Goal: Task Accomplishment & Management: Use online tool/utility

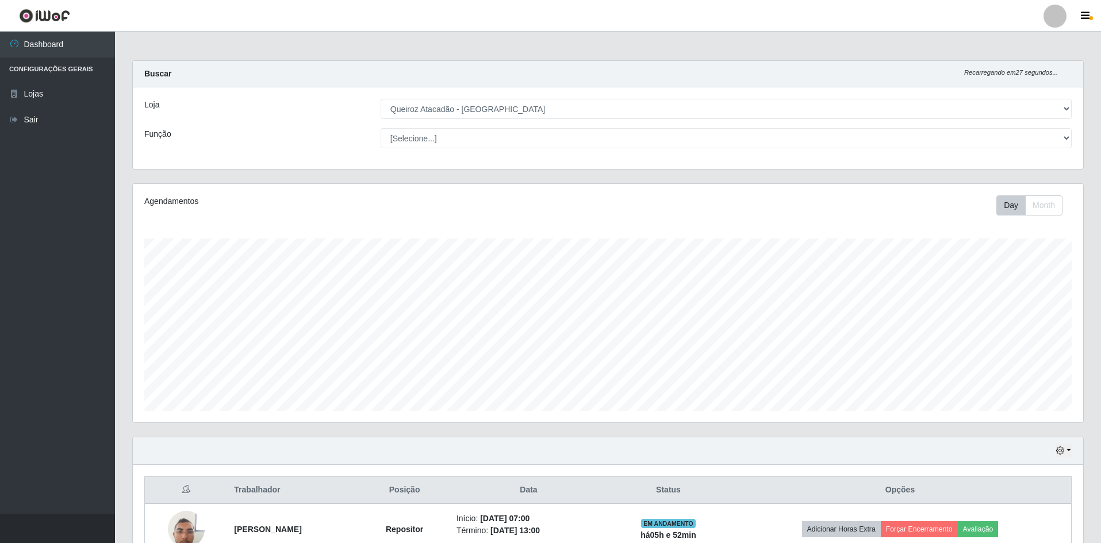
select select "517"
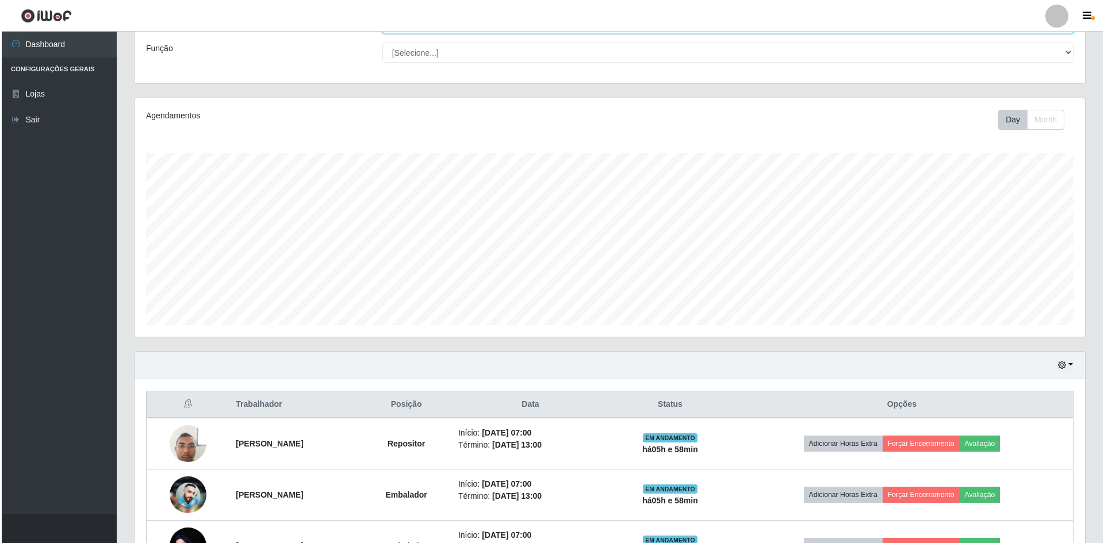
scroll to position [230, 0]
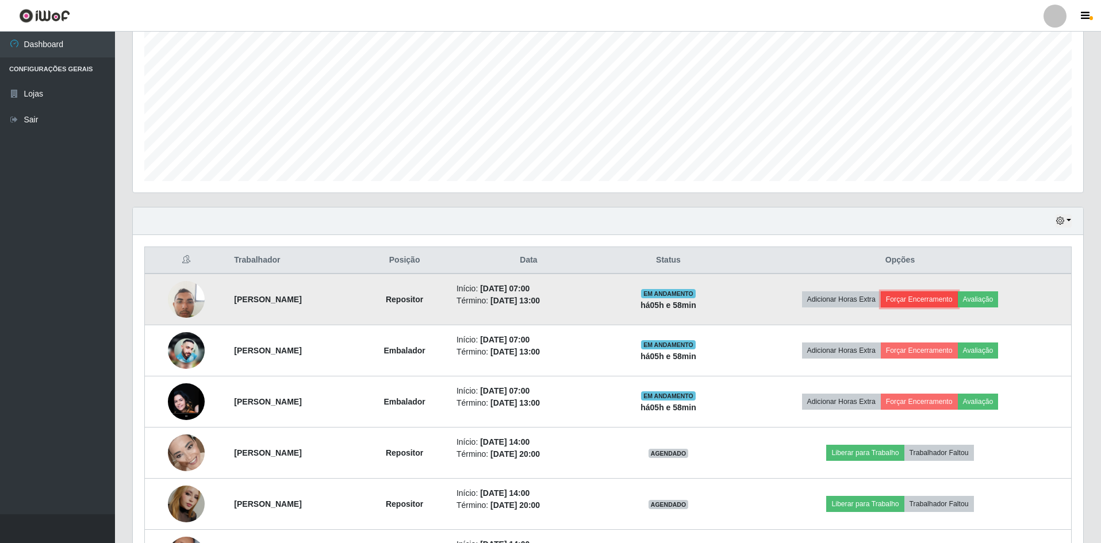
click at [936, 297] on button "Forçar Encerramento" at bounding box center [919, 300] width 77 height 16
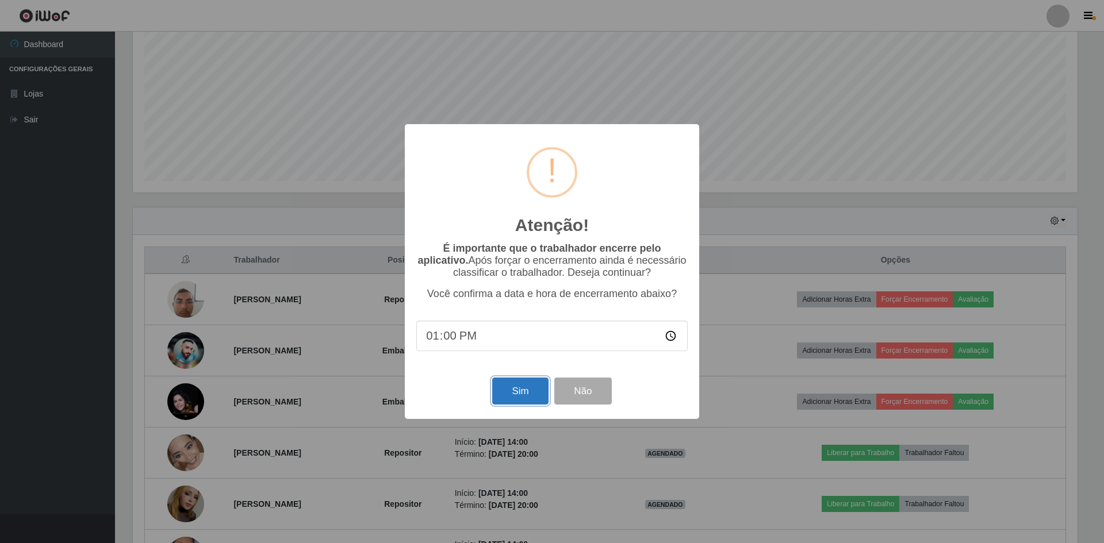
click at [524, 393] on button "Sim" at bounding box center [520, 391] width 56 height 27
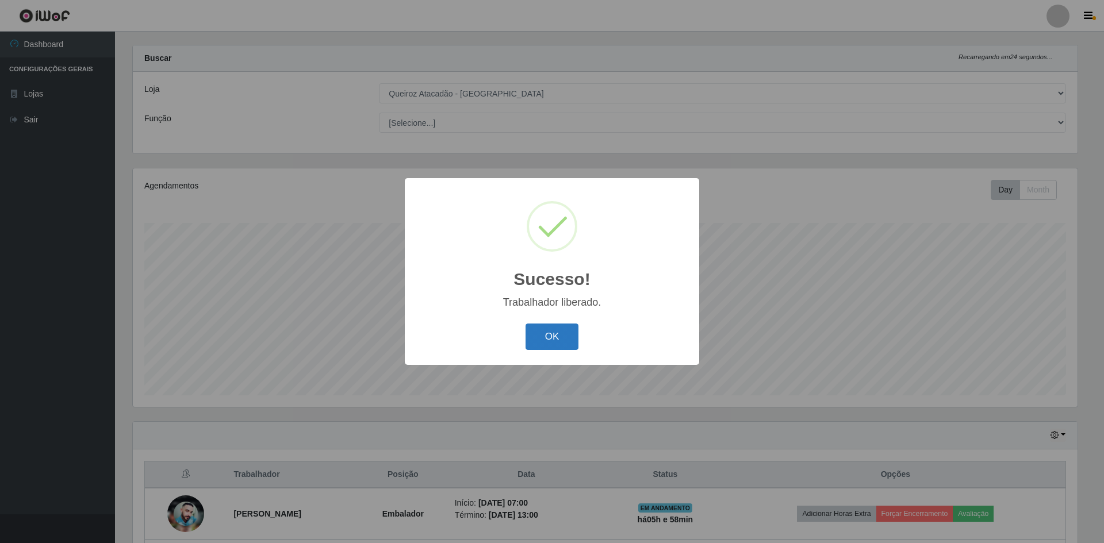
click at [568, 340] on button "OK" at bounding box center [552, 337] width 53 height 27
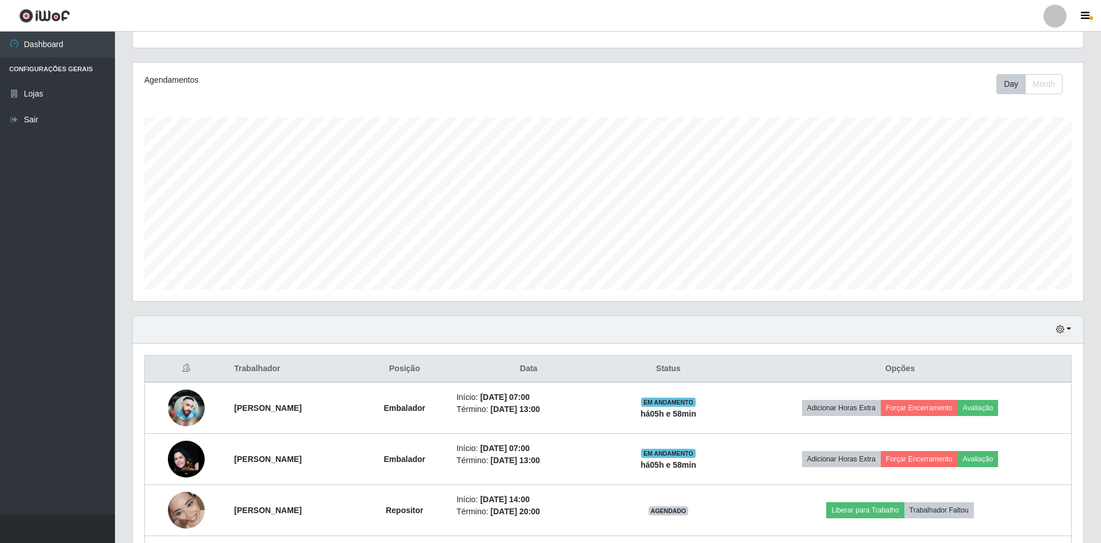
scroll to position [246, 0]
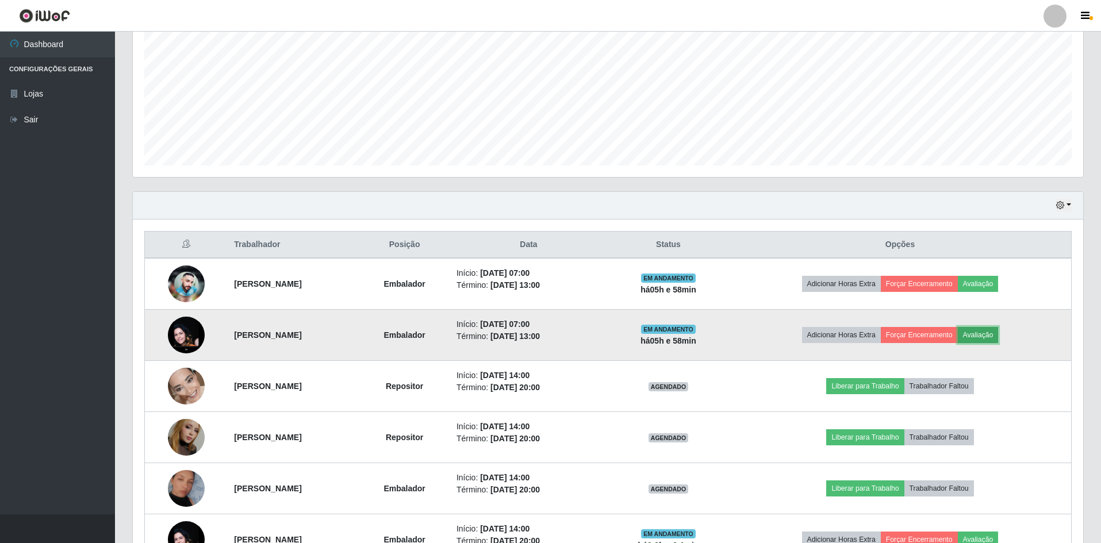
click at [999, 333] on button "Avaliação" at bounding box center [978, 335] width 41 height 16
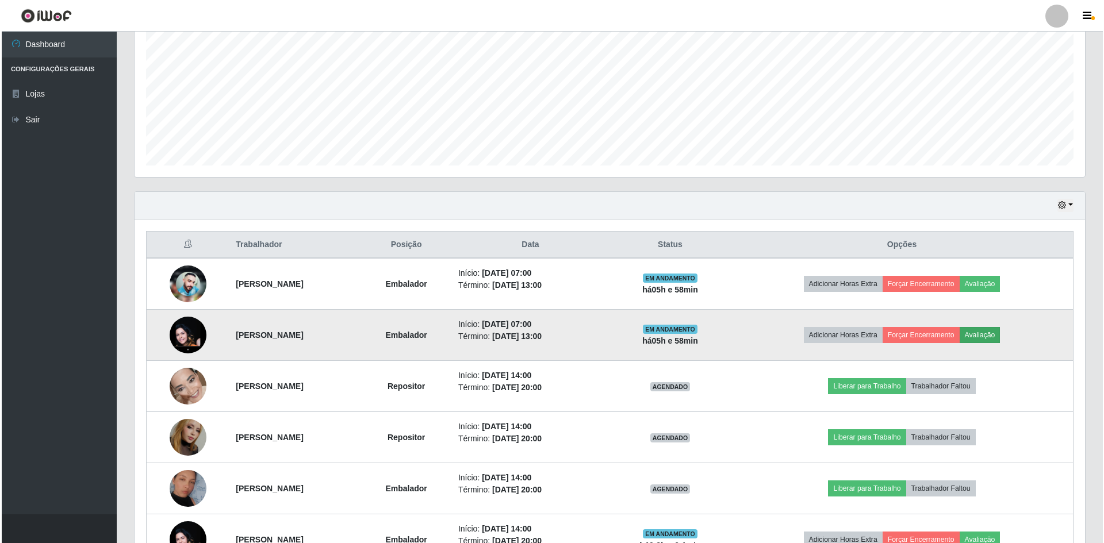
scroll to position [239, 945]
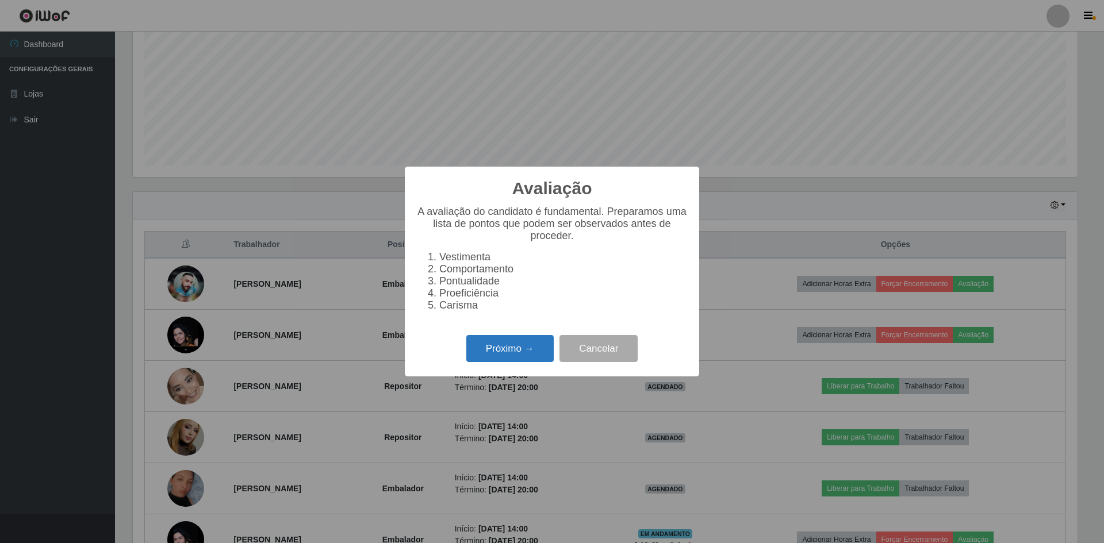
click at [514, 358] on button "Próximo →" at bounding box center [509, 348] width 87 height 27
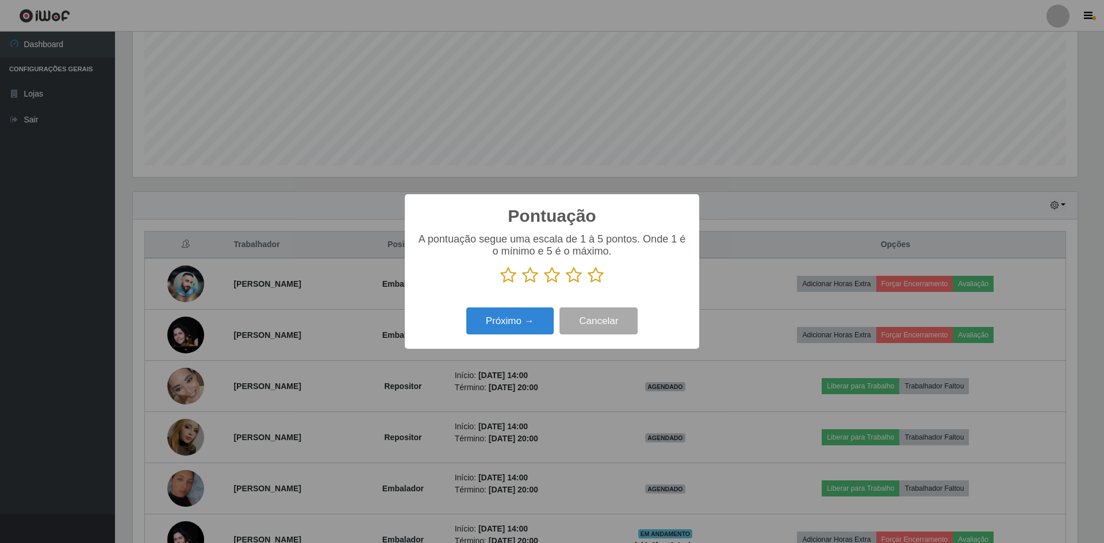
scroll to position [574755, 574049]
click at [593, 279] on icon at bounding box center [596, 275] width 16 height 17
click at [588, 284] on input "radio" at bounding box center [588, 284] width 0 height 0
click at [493, 329] on button "Próximo →" at bounding box center [509, 321] width 87 height 27
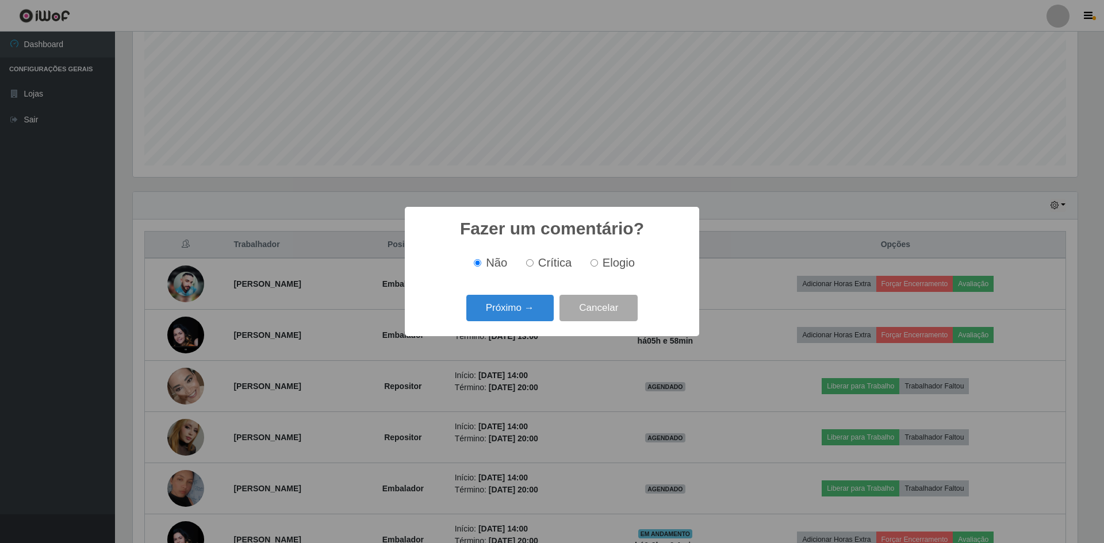
click at [595, 265] on input "Elogio" at bounding box center [594, 262] width 7 height 7
radio input "true"
click at [513, 319] on button "Próximo →" at bounding box center [509, 308] width 87 height 27
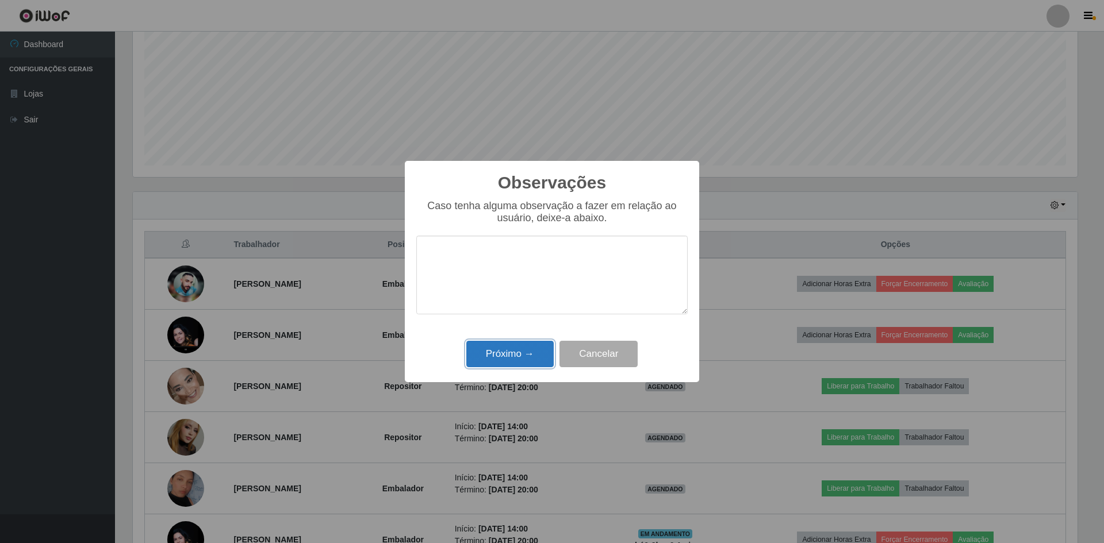
click at [496, 363] on button "Próximo →" at bounding box center [509, 354] width 87 height 27
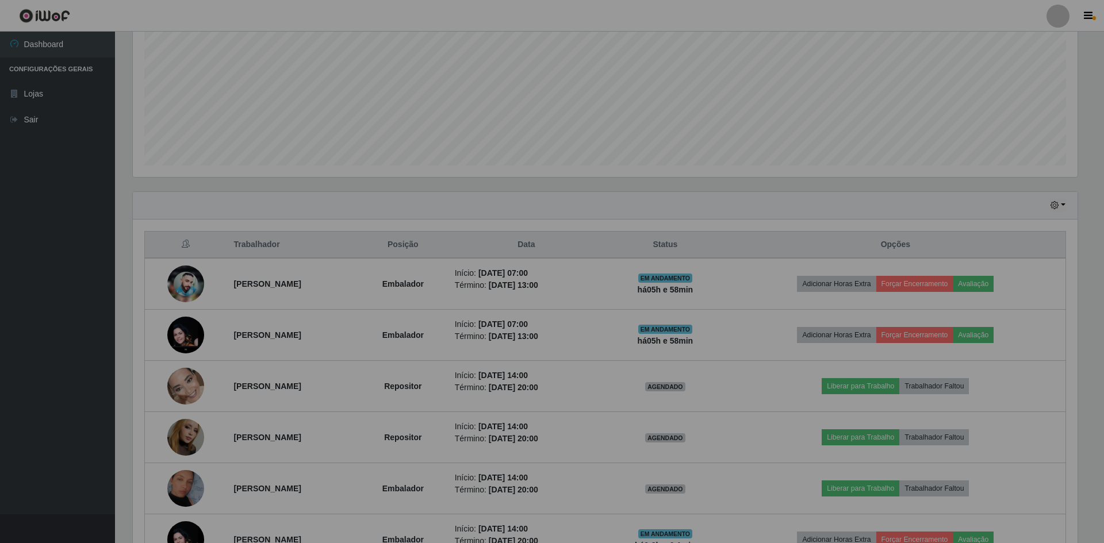
scroll to position [239, 950]
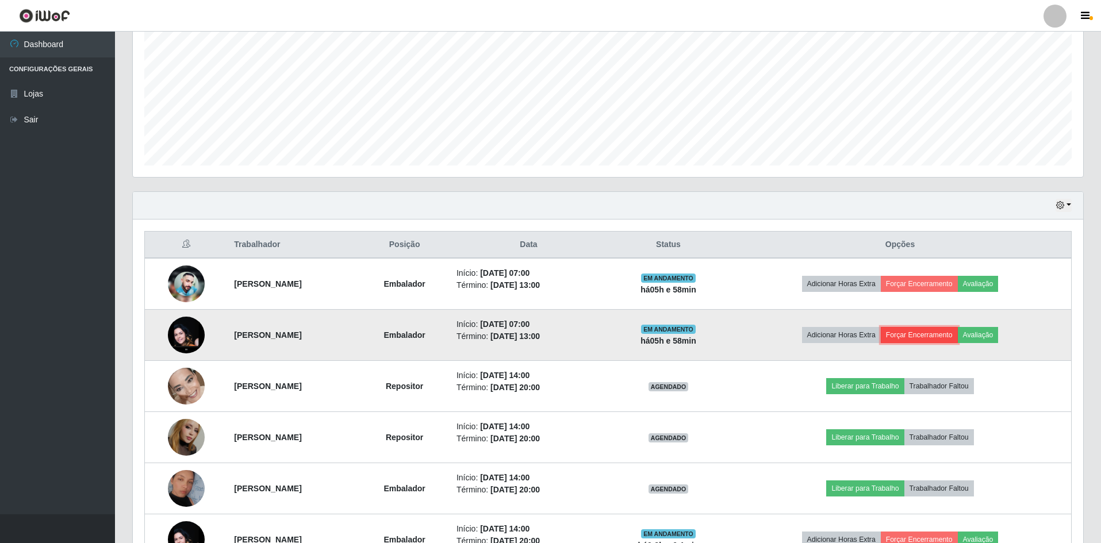
click at [935, 335] on button "Forçar Encerramento" at bounding box center [919, 335] width 77 height 16
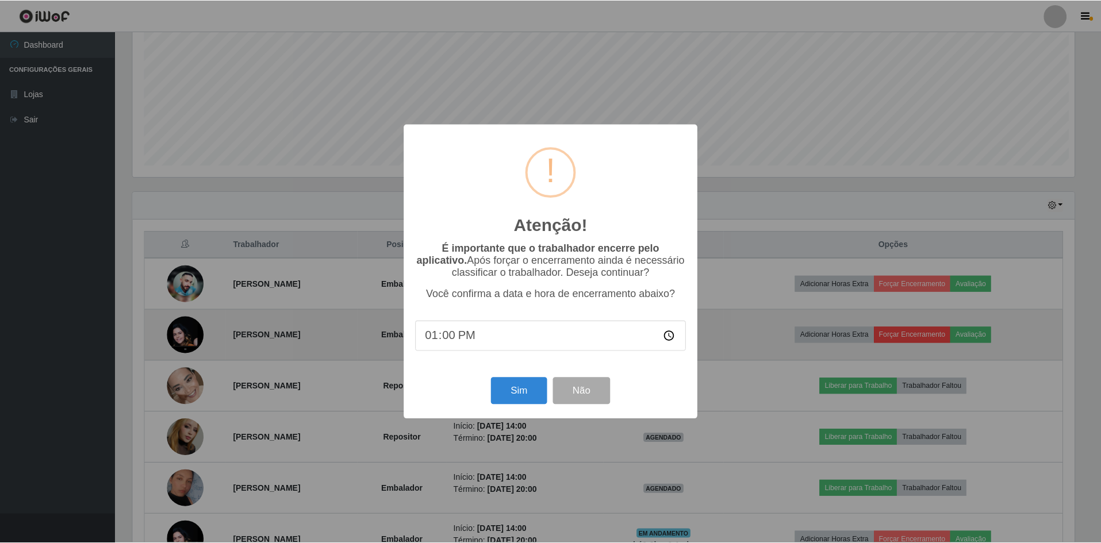
scroll to position [239, 945]
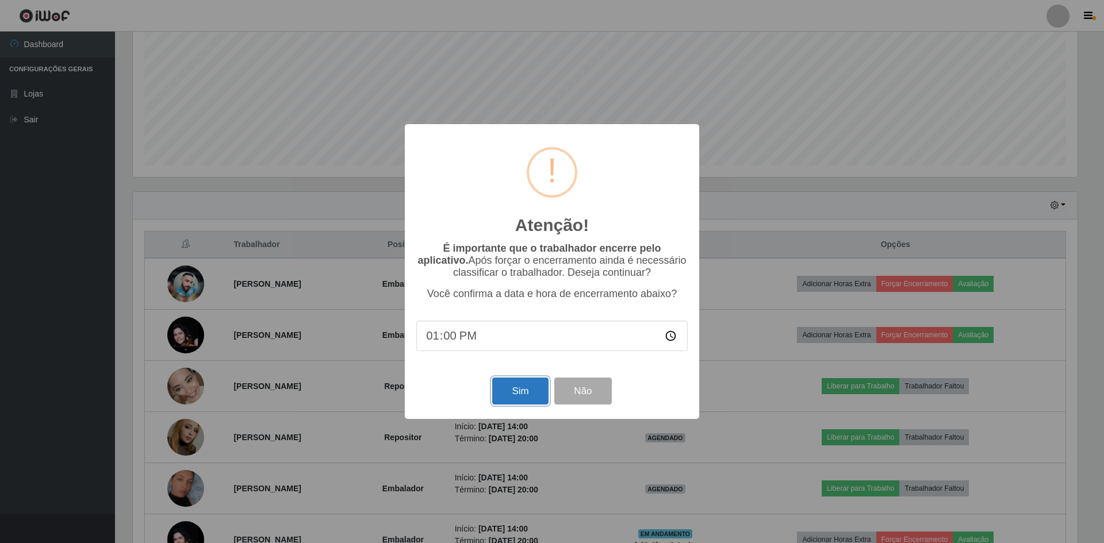
click at [532, 391] on button "Sim" at bounding box center [520, 391] width 56 height 27
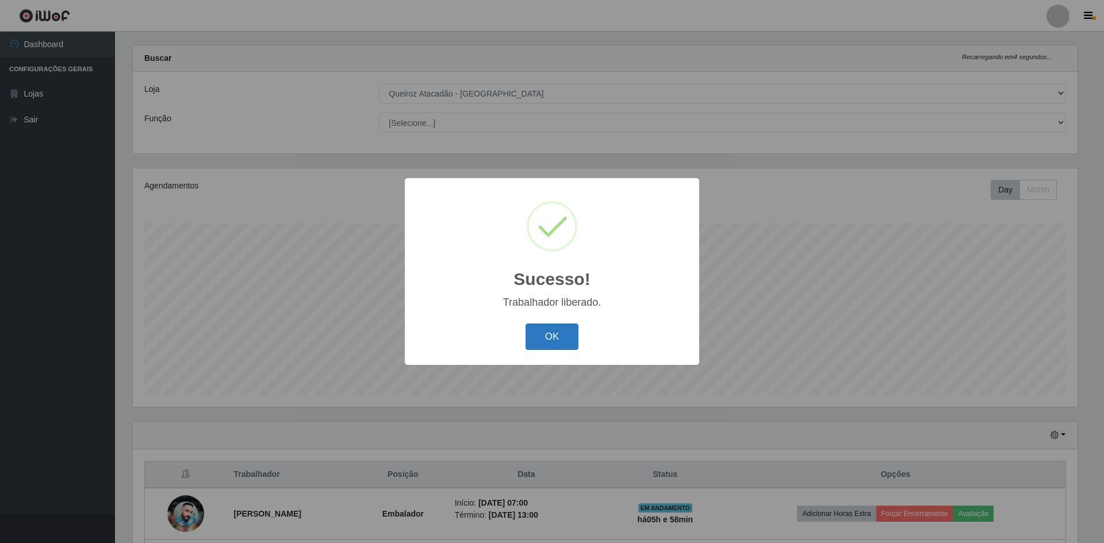
click at [566, 344] on button "OK" at bounding box center [552, 337] width 53 height 27
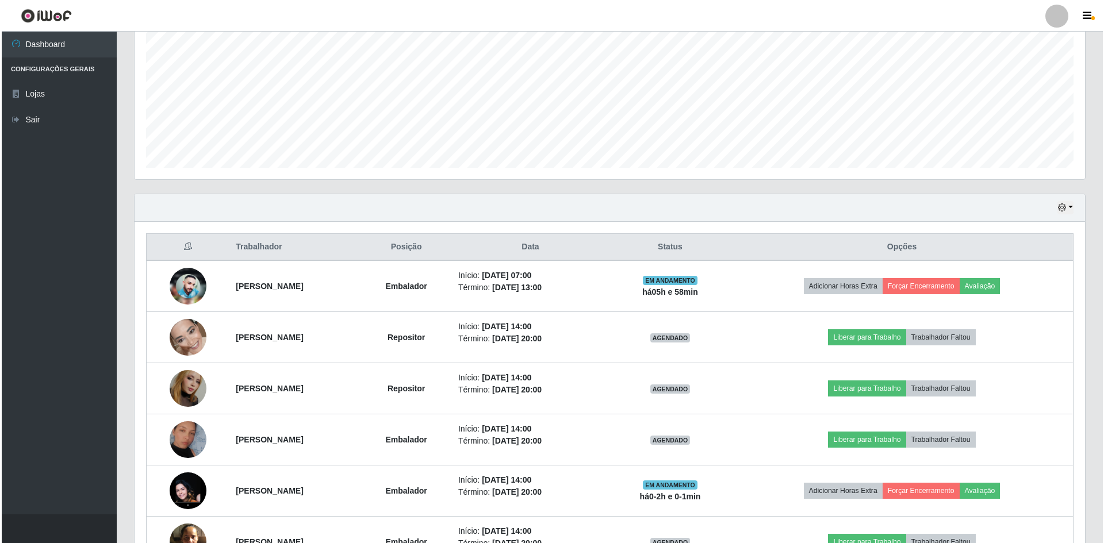
scroll to position [246, 0]
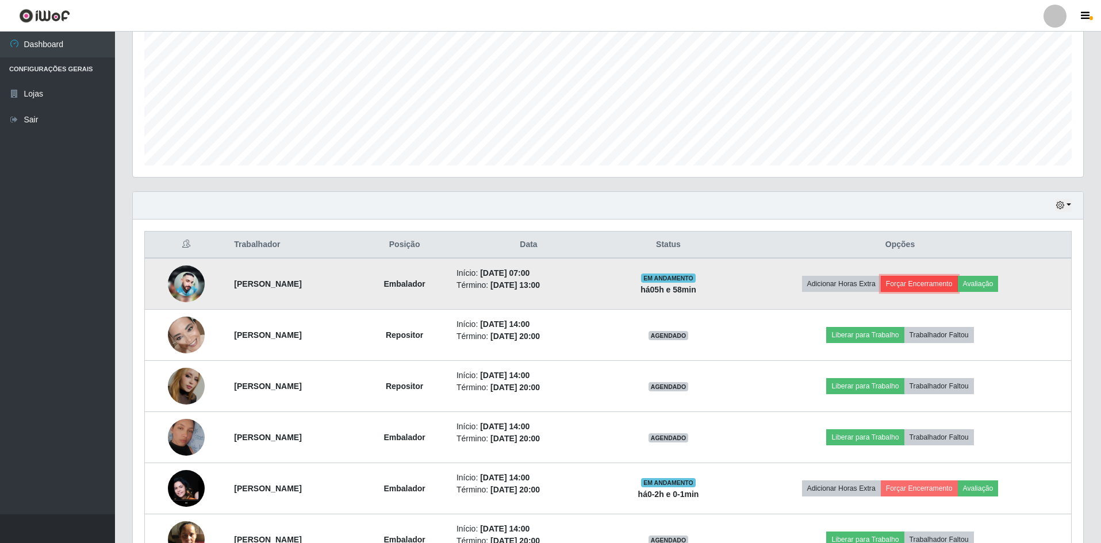
click at [941, 277] on button "Forçar Encerramento" at bounding box center [919, 284] width 77 height 16
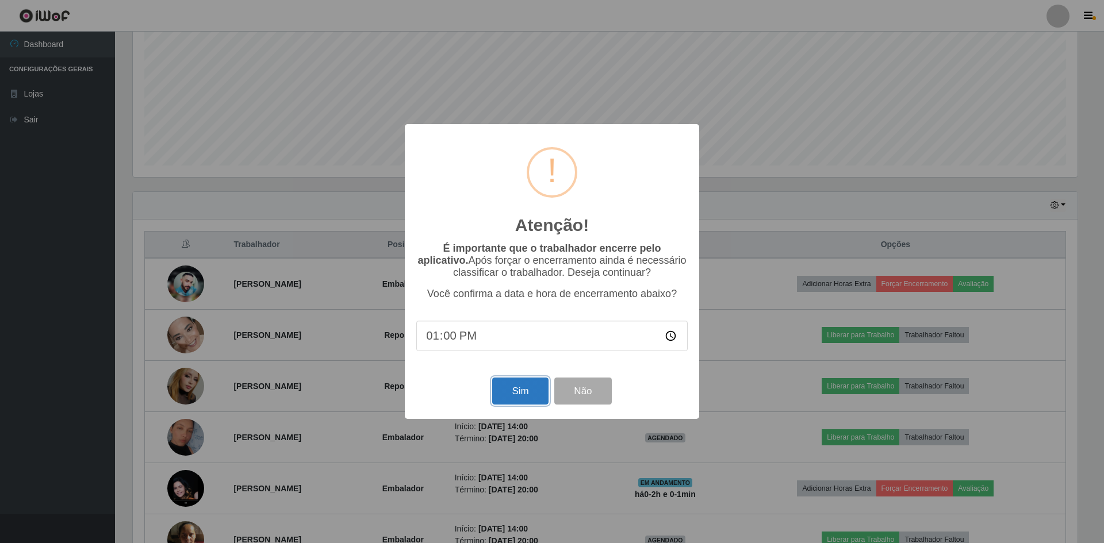
click at [517, 398] on button "Sim" at bounding box center [520, 391] width 56 height 27
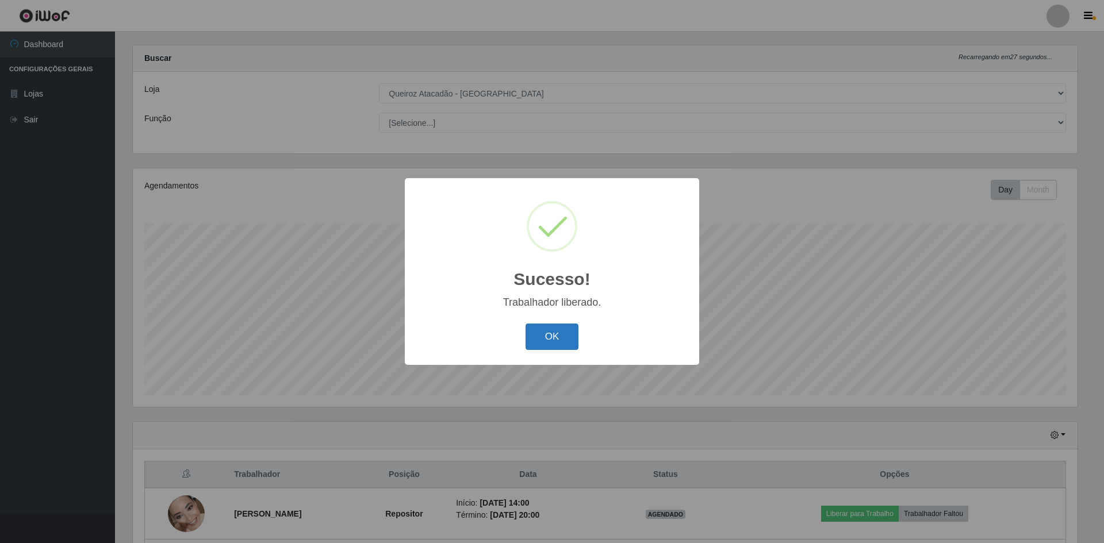
click at [550, 345] on button "OK" at bounding box center [552, 337] width 53 height 27
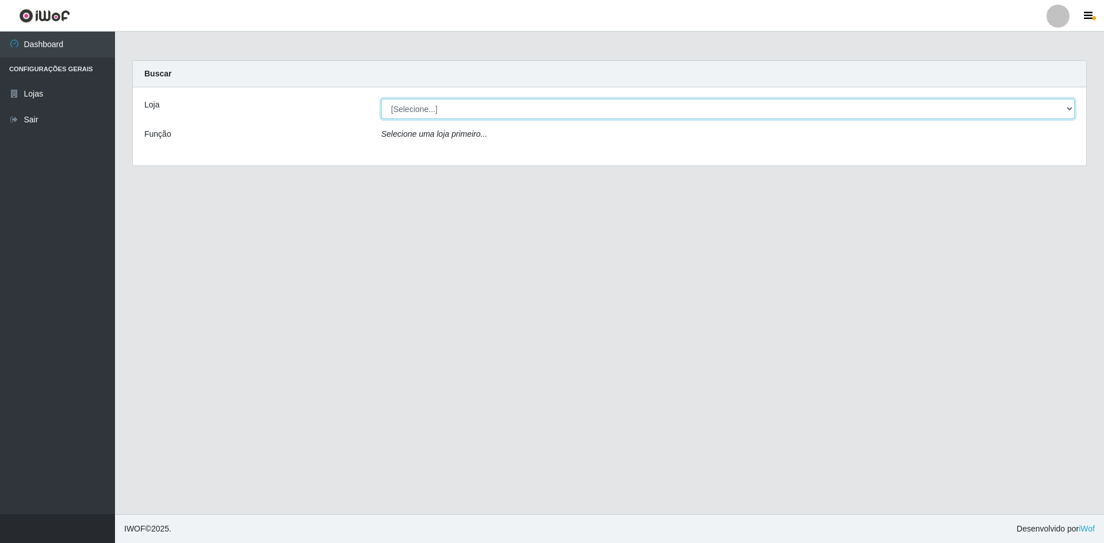
click at [416, 109] on select "[Selecione...] Hiper Queiroz - [GEOGRAPHIC_DATA] [GEOGRAPHIC_DATA] [GEOGRAPHIC_…" at bounding box center [727, 109] width 693 height 20
click at [381, 99] on select "[Selecione...] Hiper Queiroz - [GEOGRAPHIC_DATA] [GEOGRAPHIC_DATA] [GEOGRAPHIC_…" at bounding box center [727, 109] width 693 height 20
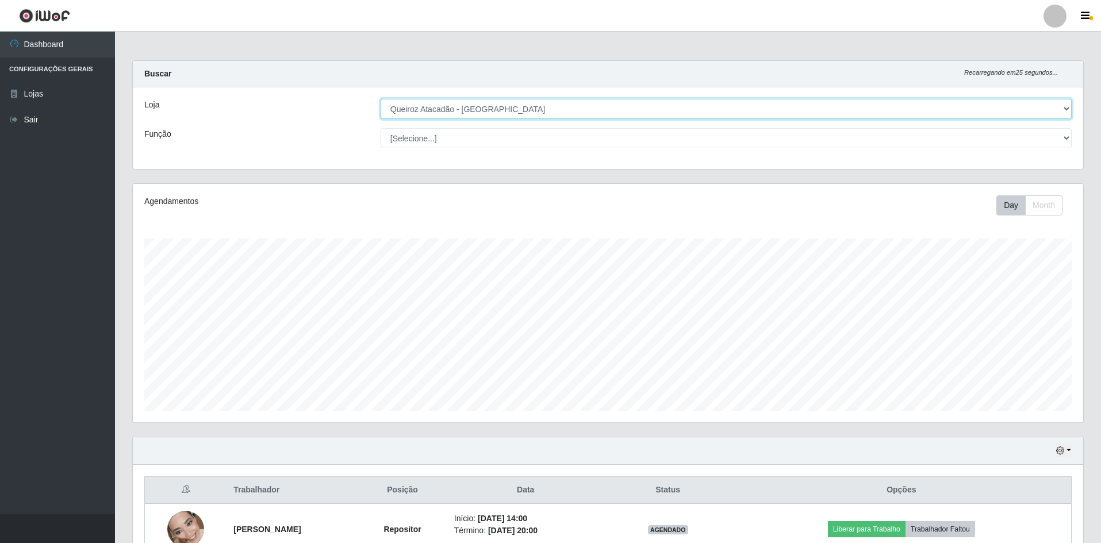
click at [447, 109] on select "[Selecione...] Hiper Queiroz - [GEOGRAPHIC_DATA] [GEOGRAPHIC_DATA] [GEOGRAPHIC_…" at bounding box center [726, 109] width 691 height 20
click at [381, 99] on select "[Selecione...] Hiper Queiroz - [GEOGRAPHIC_DATA] [GEOGRAPHIC_DATA] [GEOGRAPHIC_…" at bounding box center [726, 109] width 691 height 20
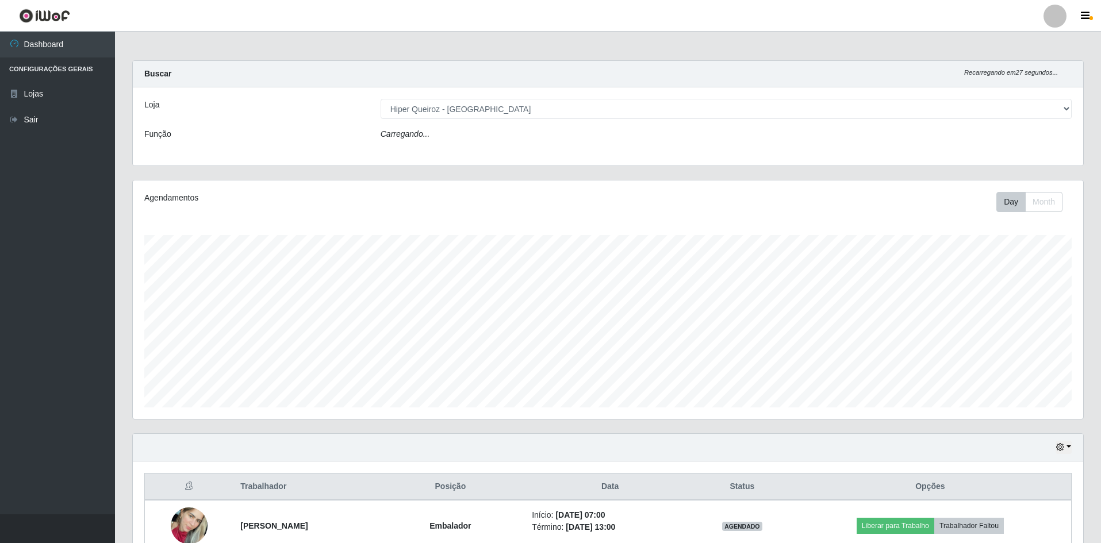
drag, startPoint x: 403, startPoint y: 75, endPoint x: 421, endPoint y: 103, distance: 33.8
click at [413, 95] on div "Buscar Recarregando em 27 segundos... Loja [Selecione...] Hiper Queiroz - São B…" at bounding box center [608, 113] width 952 height 106
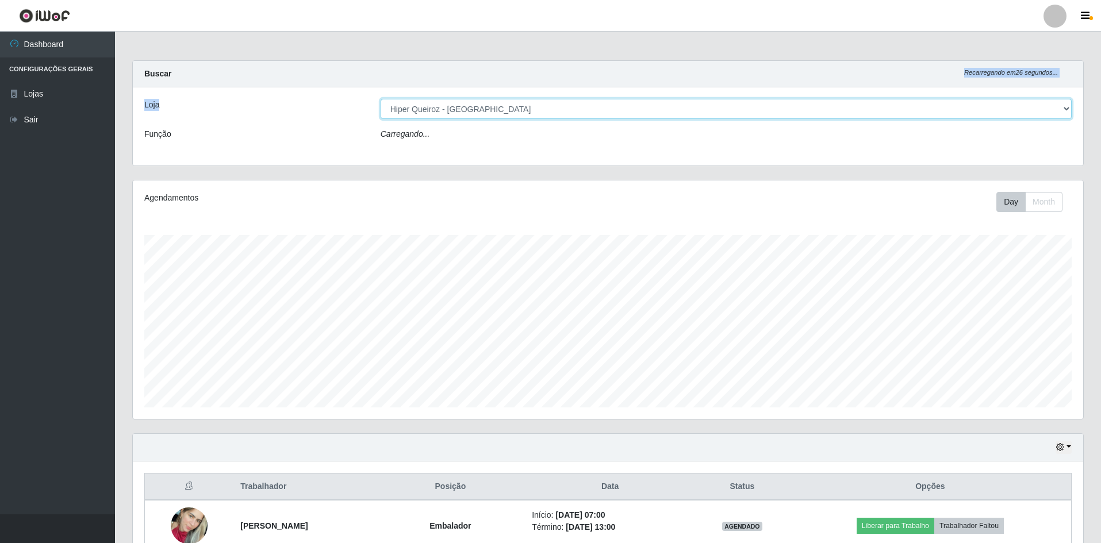
click at [423, 114] on select "[Selecione...] Hiper Queiroz - [GEOGRAPHIC_DATA] [GEOGRAPHIC_DATA] [GEOGRAPHIC_…" at bounding box center [726, 109] width 691 height 20
select select "517"
click at [381, 99] on select "[Selecione...] Hiper Queiroz - [GEOGRAPHIC_DATA] [GEOGRAPHIC_DATA] [GEOGRAPHIC_…" at bounding box center [726, 109] width 691 height 20
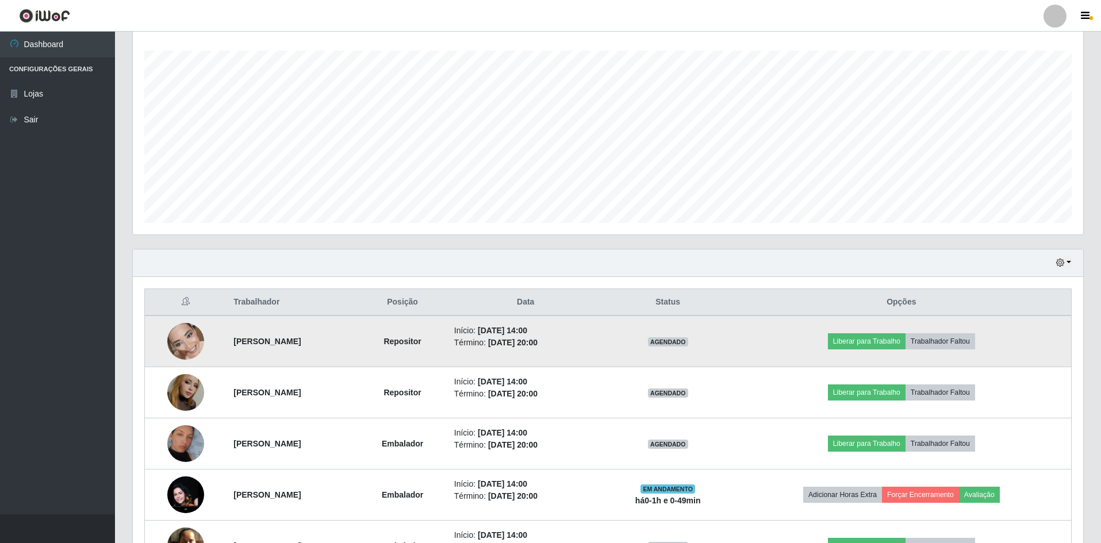
scroll to position [271, 0]
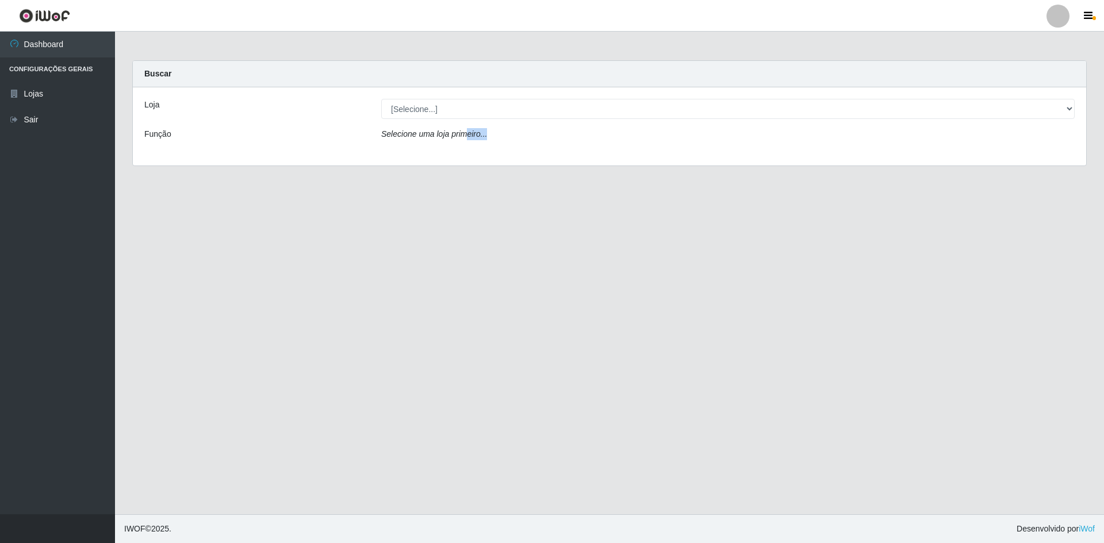
drag, startPoint x: 583, startPoint y: 377, endPoint x: 651, endPoint y: 570, distance: 204.8
click at [651, 543] on html "Perfil Alterar Senha Sair Dashboard Configurações Gerais Lojas Sair Carregando.…" at bounding box center [552, 271] width 1104 height 543
click at [1103, 532] on footer "IWOF © 2025 . Desenvolvido por iWof" at bounding box center [609, 529] width 989 height 29
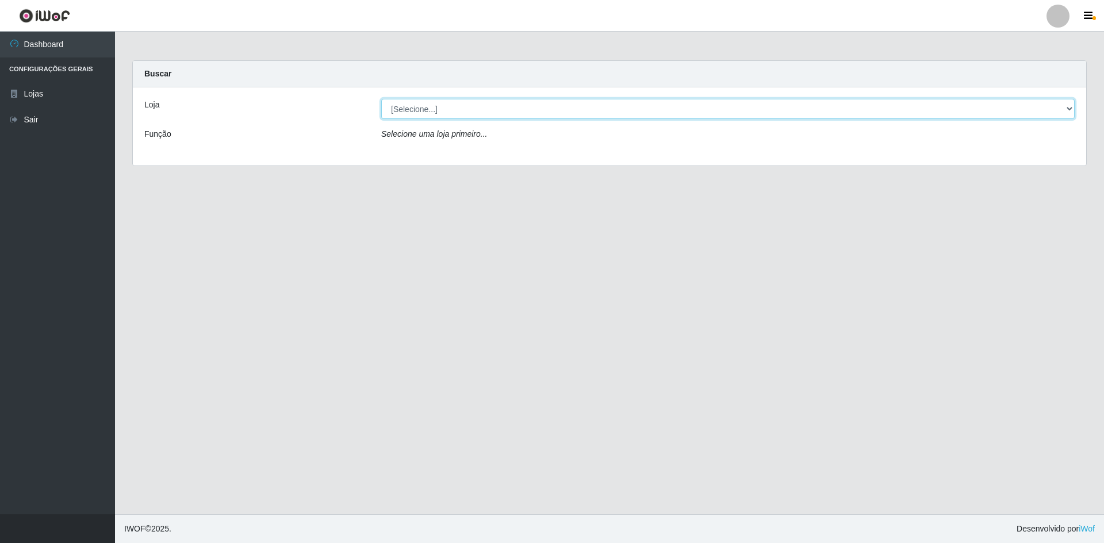
click at [472, 110] on select "[Selecione...] Hiper Queiroz - [GEOGRAPHIC_DATA] [GEOGRAPHIC_DATA] [GEOGRAPHIC_…" at bounding box center [727, 109] width 693 height 20
select select "517"
click at [381, 99] on select "[Selecione...] Hiper Queiroz - [GEOGRAPHIC_DATA] [GEOGRAPHIC_DATA] [GEOGRAPHIC_…" at bounding box center [727, 109] width 693 height 20
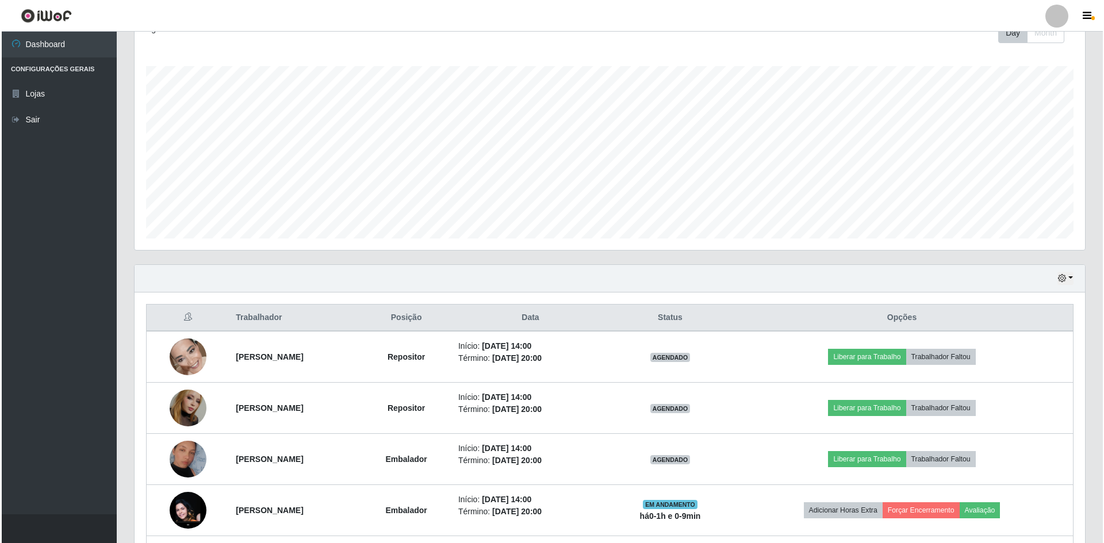
scroll to position [271, 0]
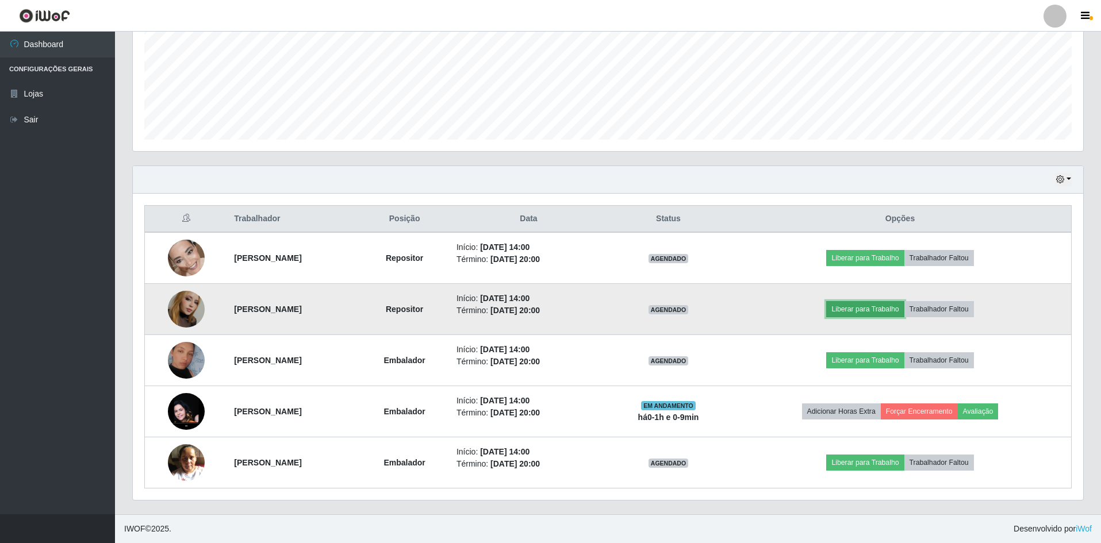
click at [904, 312] on button "Liberar para Trabalho" at bounding box center [865, 309] width 78 height 16
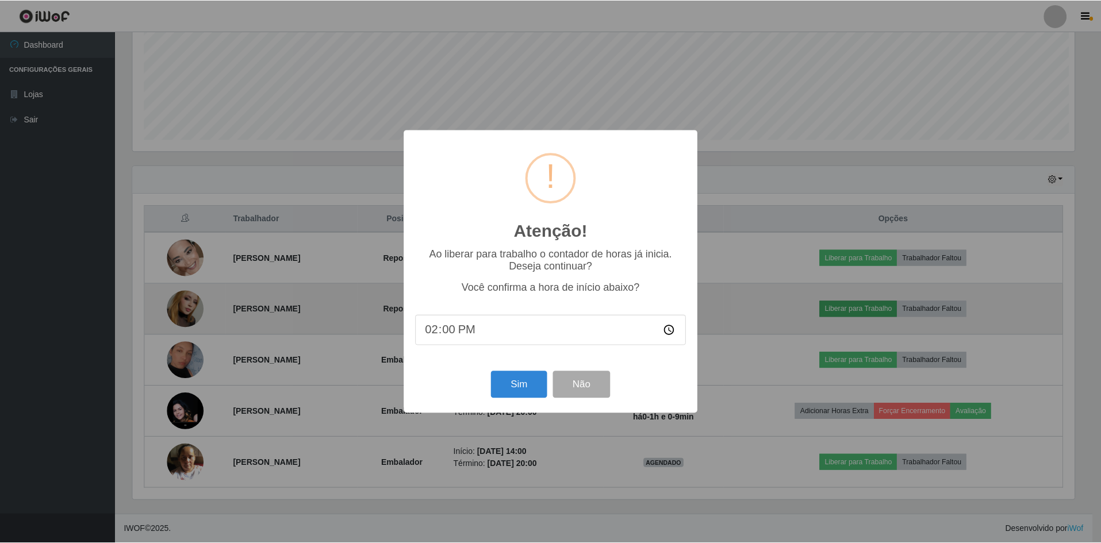
scroll to position [239, 945]
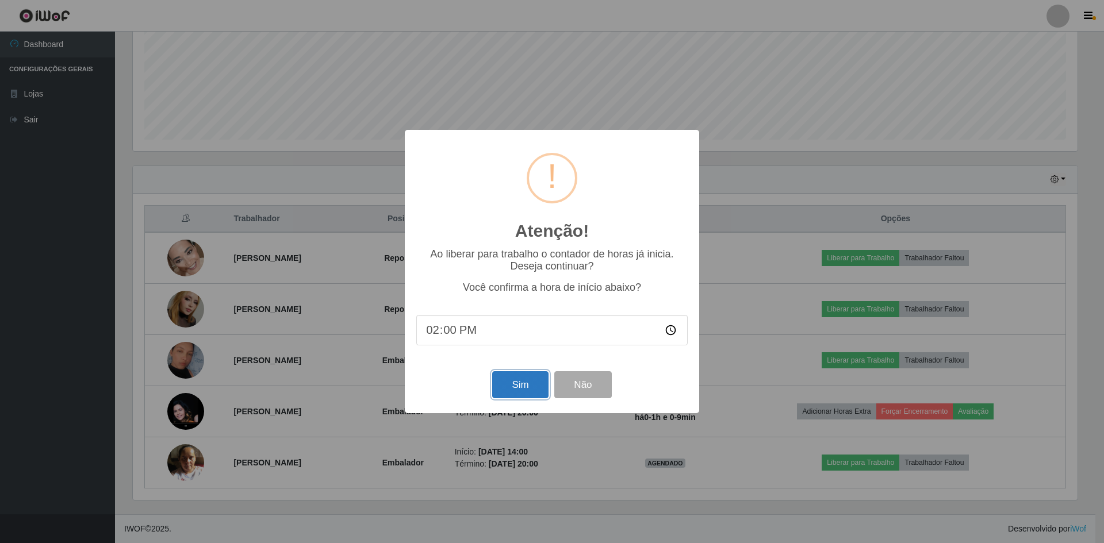
click at [520, 386] on button "Sim" at bounding box center [520, 384] width 56 height 27
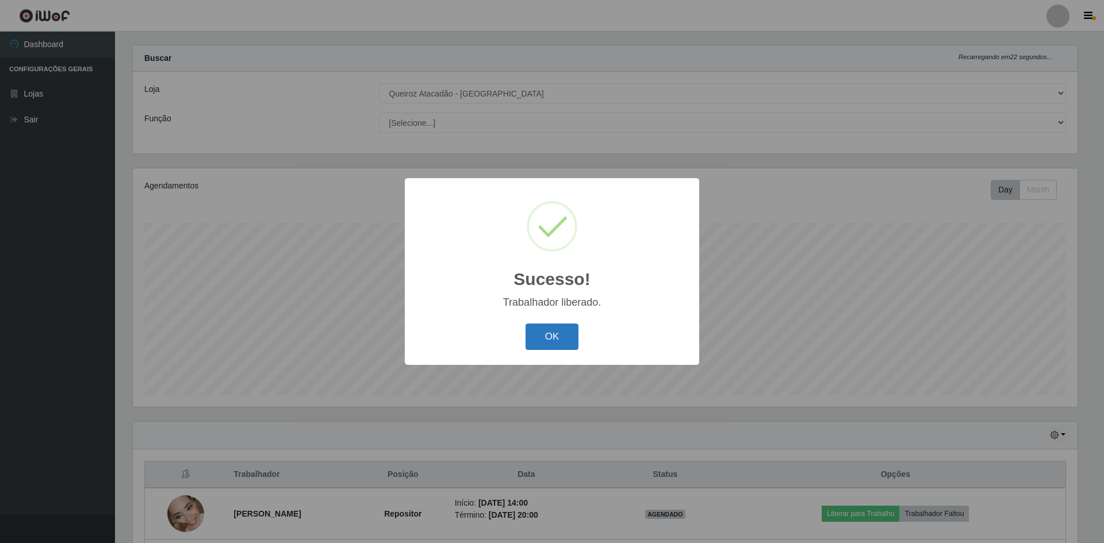
click at [543, 343] on button "OK" at bounding box center [552, 337] width 53 height 27
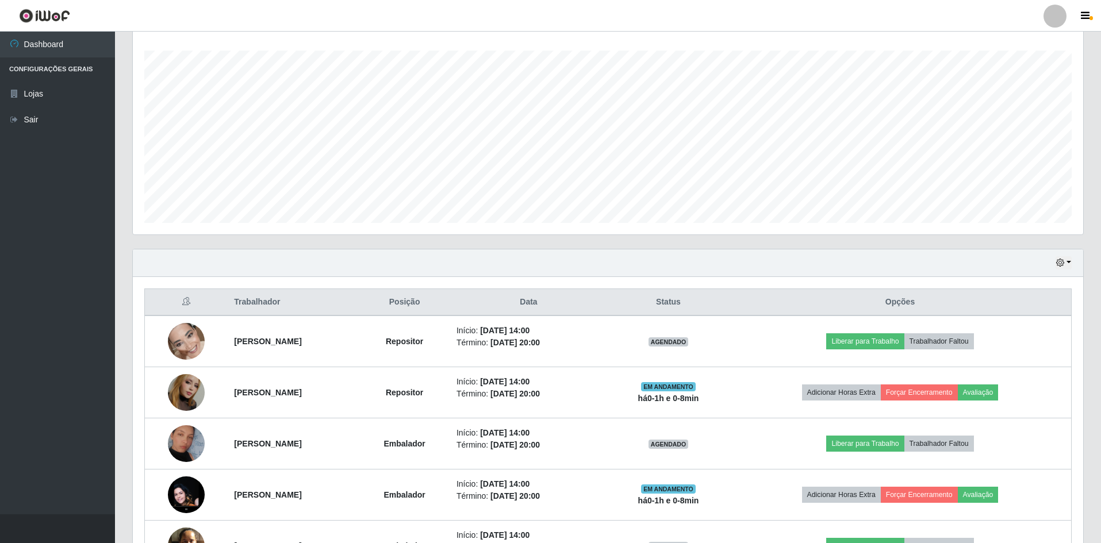
scroll to position [271, 0]
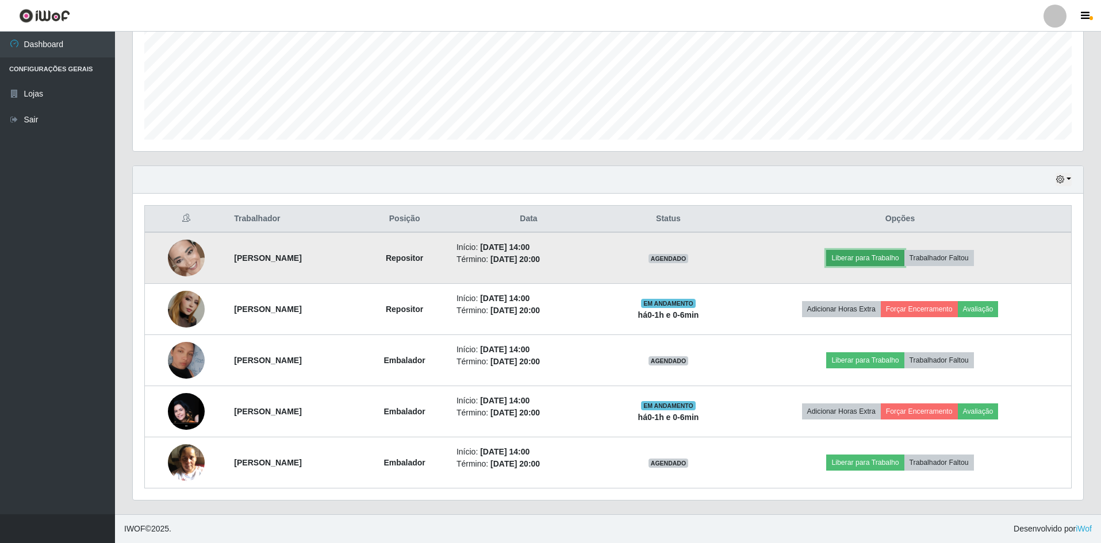
click at [903, 252] on button "Liberar para Trabalho" at bounding box center [865, 258] width 78 height 16
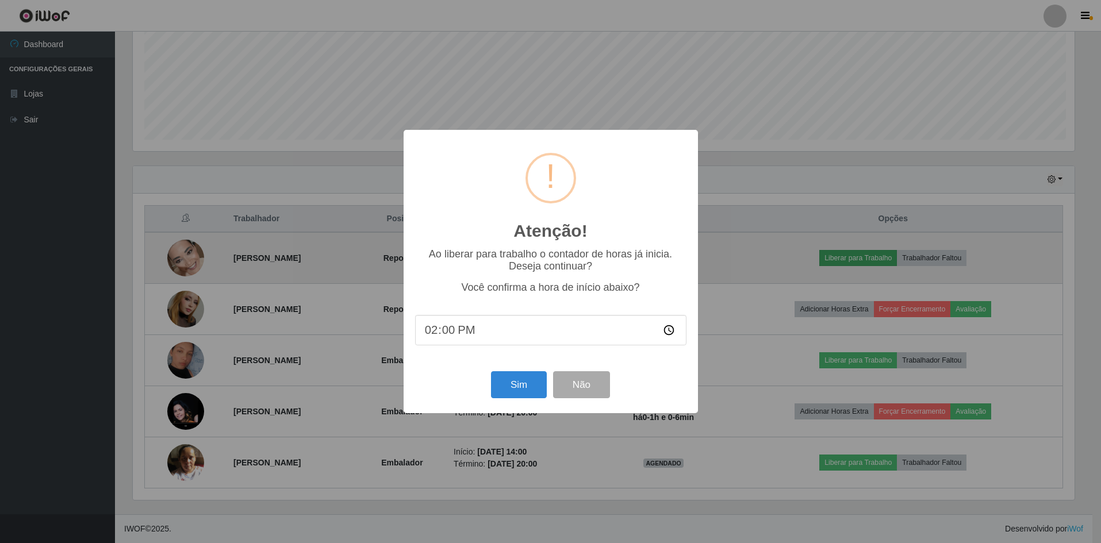
scroll to position [239, 945]
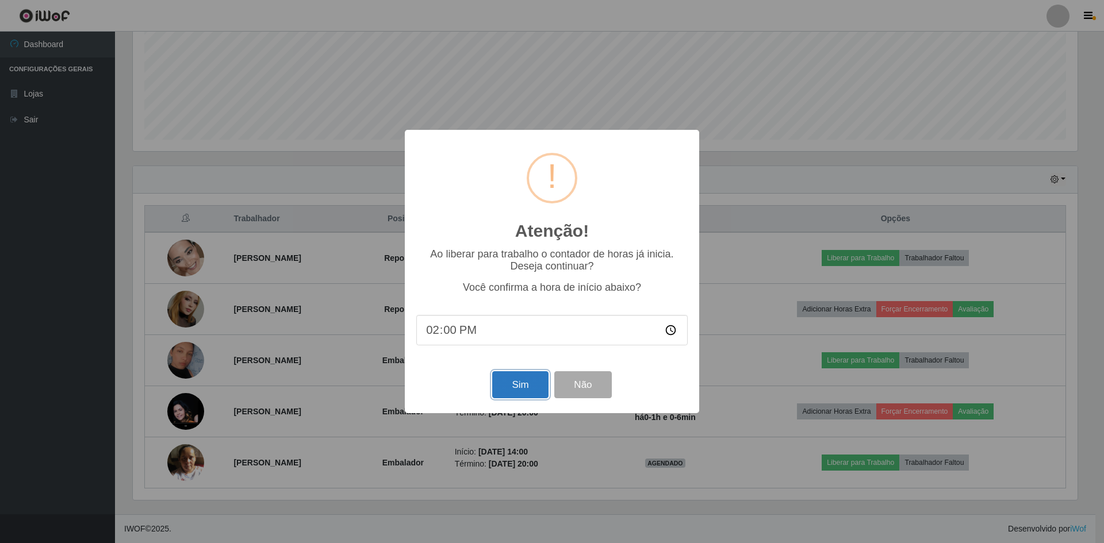
click at [522, 393] on button "Sim" at bounding box center [520, 384] width 56 height 27
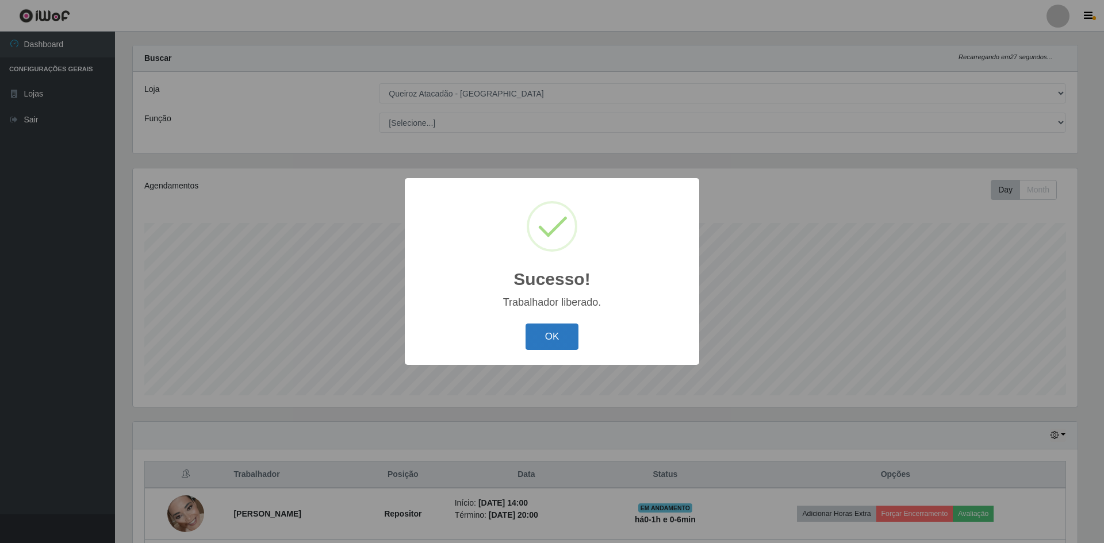
click at [555, 338] on button "OK" at bounding box center [552, 337] width 53 height 27
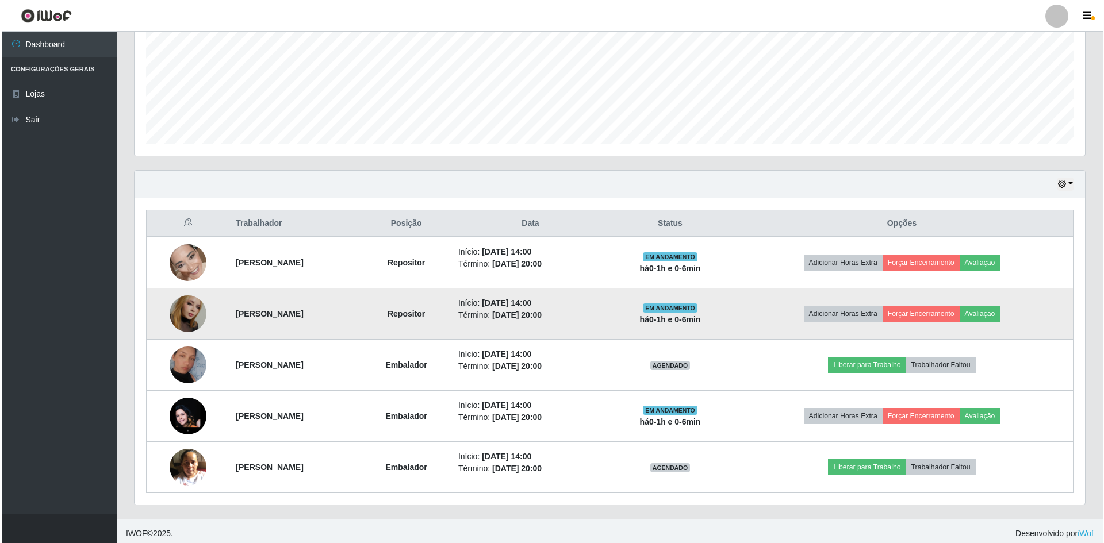
scroll to position [271, 0]
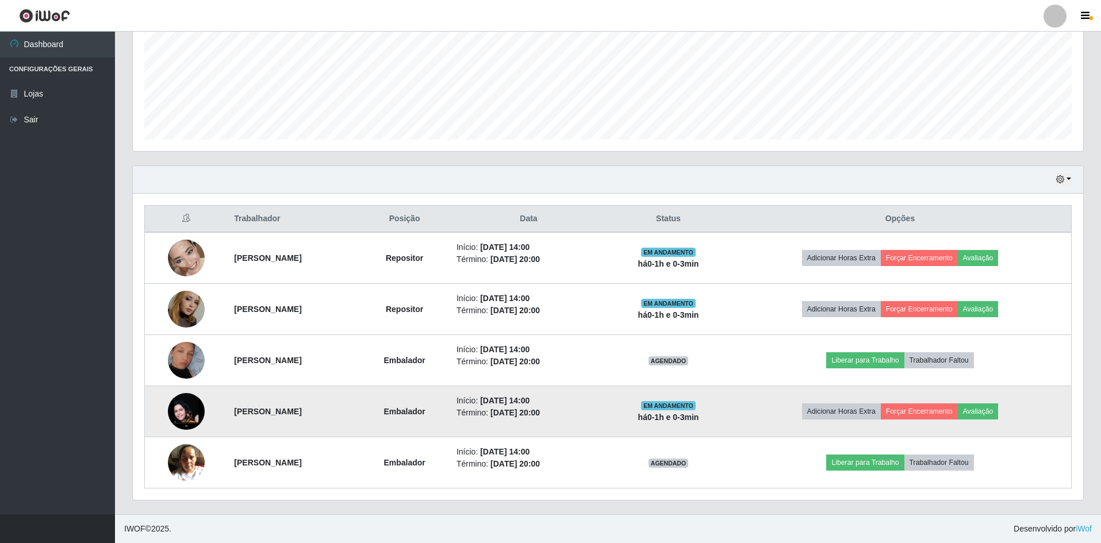
click at [699, 417] on strong "há 0-1 h e 0-3 min" at bounding box center [668, 417] width 61 height 9
drag, startPoint x: 749, startPoint y: 411, endPoint x: 781, endPoint y: 407, distance: 33.0
click at [696, 410] on span "EM ANDAMENTO" at bounding box center [668, 405] width 55 height 9
click at [729, 407] on td "EM ANDAMENTO há 0-1 h e 0-3 min" at bounding box center [668, 411] width 121 height 51
click at [555, 424] on td "Início: 30/09/2025, 14:00 Término: 30/09/2025, 20:00" at bounding box center [529, 411] width 158 height 51
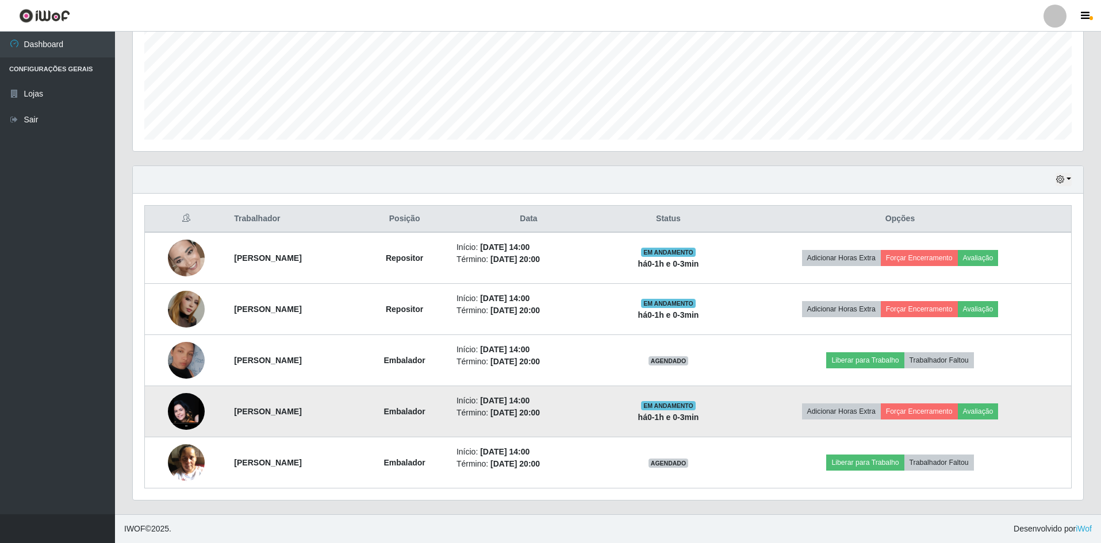
click at [729, 408] on td "EM ANDAMENTO há 0-1 h e 0-3 min" at bounding box center [668, 411] width 121 height 51
click at [729, 419] on td "EM ANDAMENTO há 0-1 h e 0-2 min" at bounding box center [668, 411] width 121 height 51
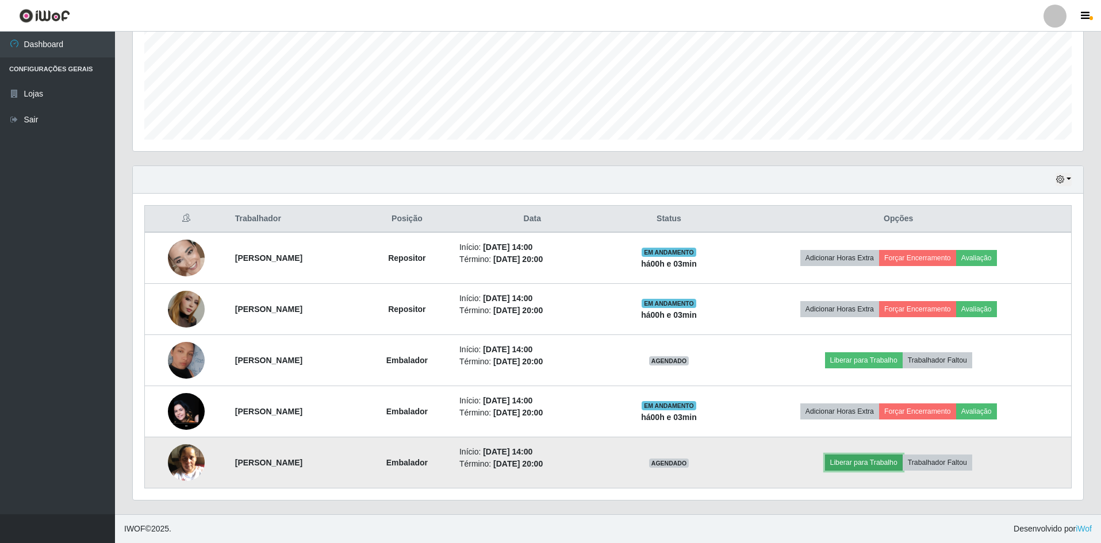
click at [883, 461] on button "Liberar para Trabalho" at bounding box center [864, 463] width 78 height 16
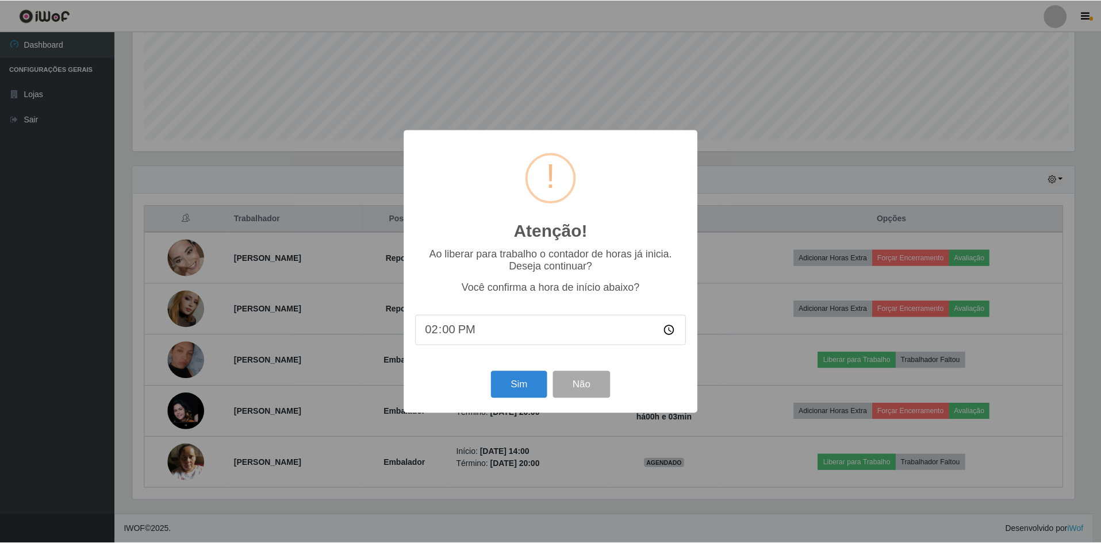
scroll to position [239, 945]
click at [508, 385] on button "Sim" at bounding box center [520, 384] width 56 height 27
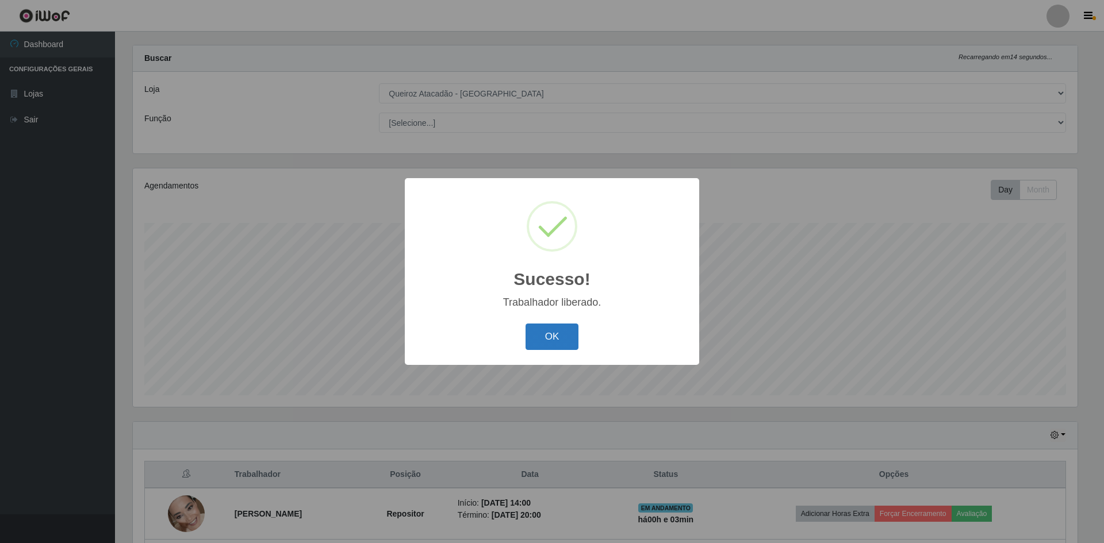
click at [558, 340] on button "OK" at bounding box center [552, 337] width 53 height 27
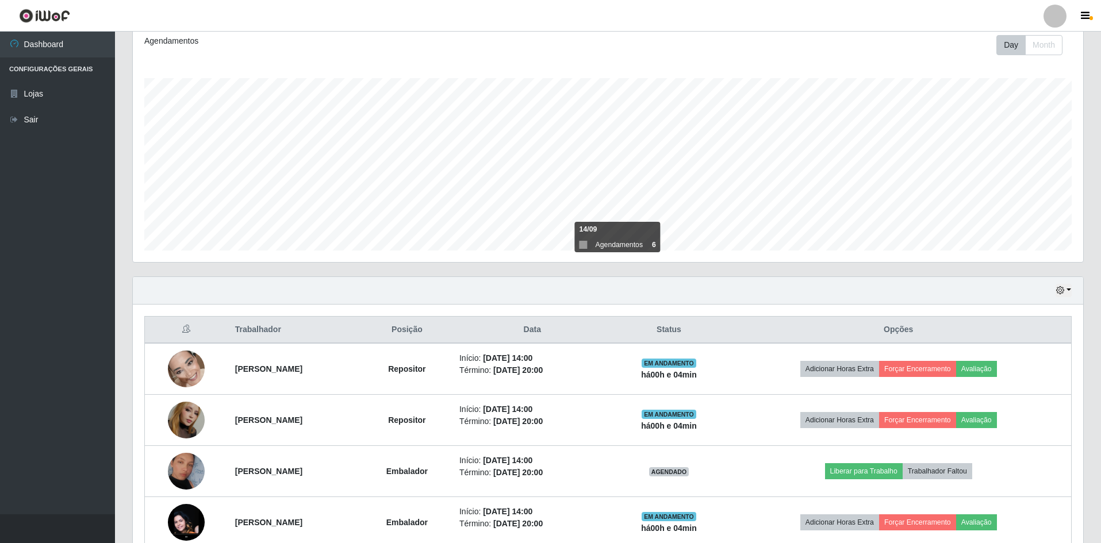
scroll to position [271, 0]
